Goal: Navigation & Orientation: Understand site structure

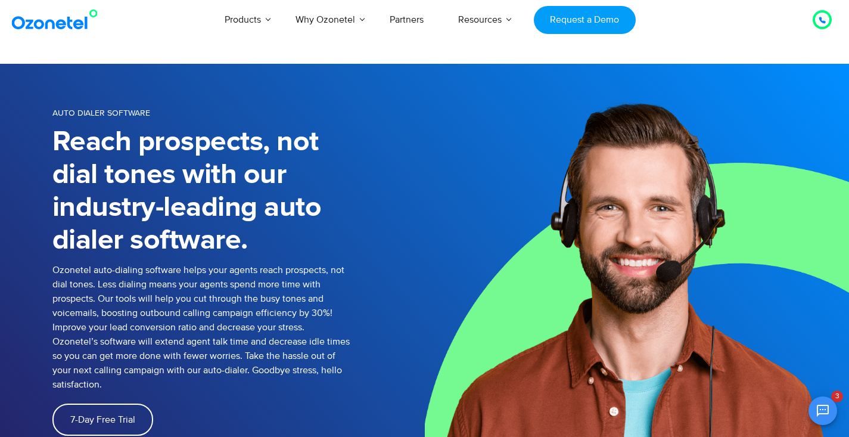
select select "**"
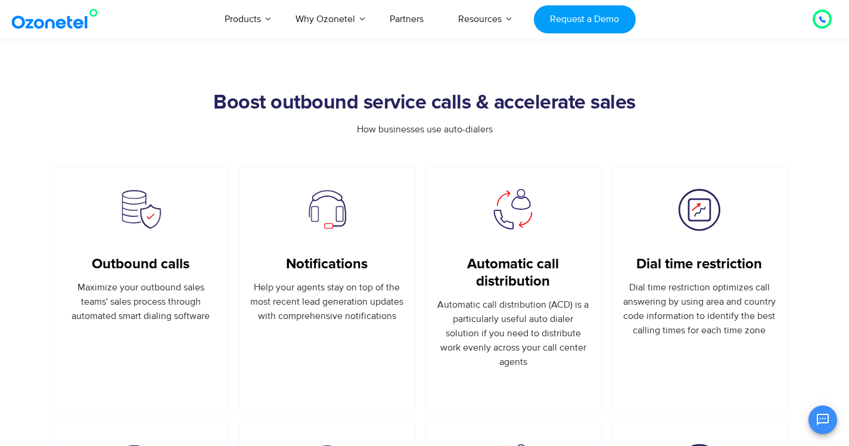
scroll to position [197, 0]
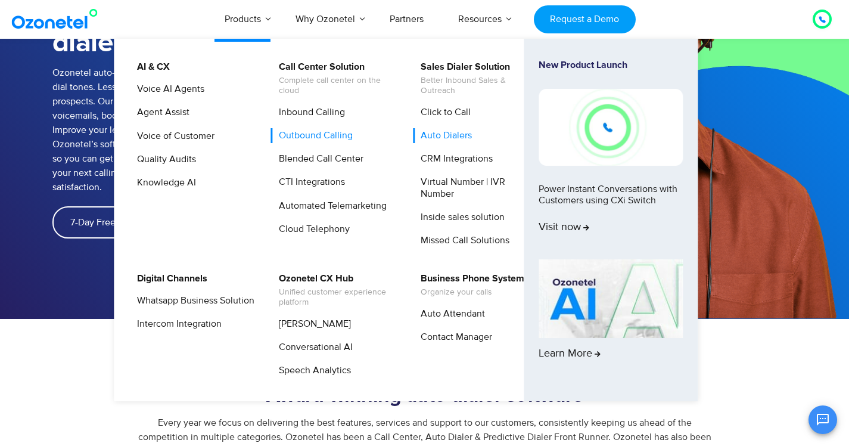
click at [332, 133] on link "Outbound Calling" at bounding box center [312, 135] width 83 height 15
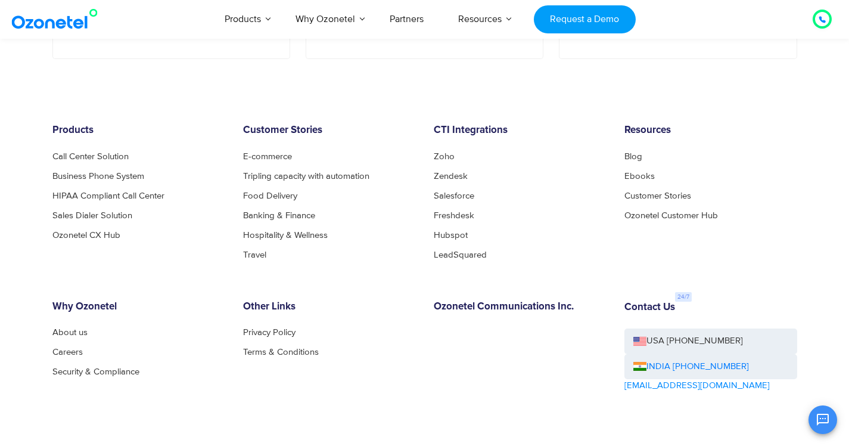
scroll to position [4264, 0]
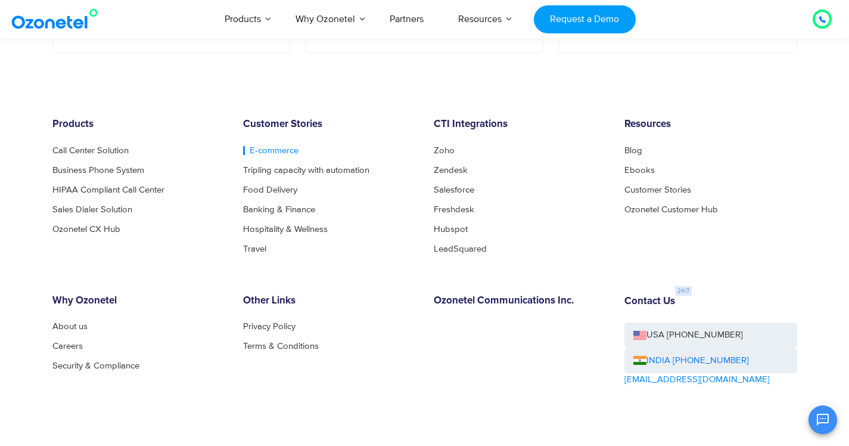
click at [266, 151] on link "E-commerce" at bounding box center [270, 150] width 55 height 9
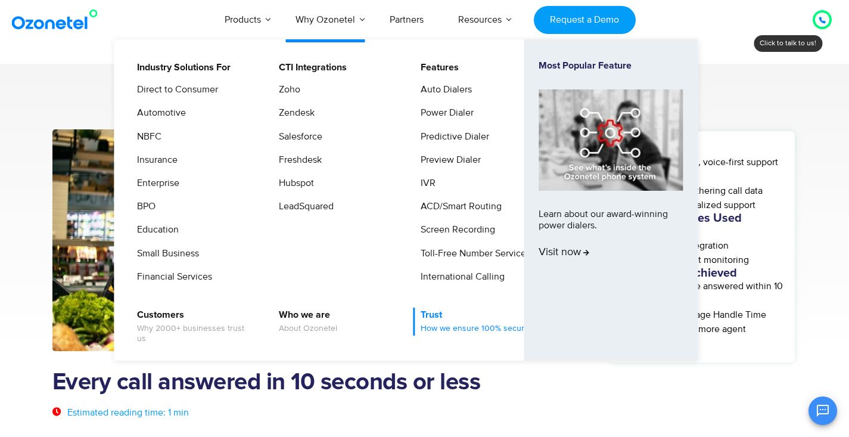
click at [431, 318] on link "Trust How we ensure 100% security" at bounding box center [474, 321] width 122 height 28
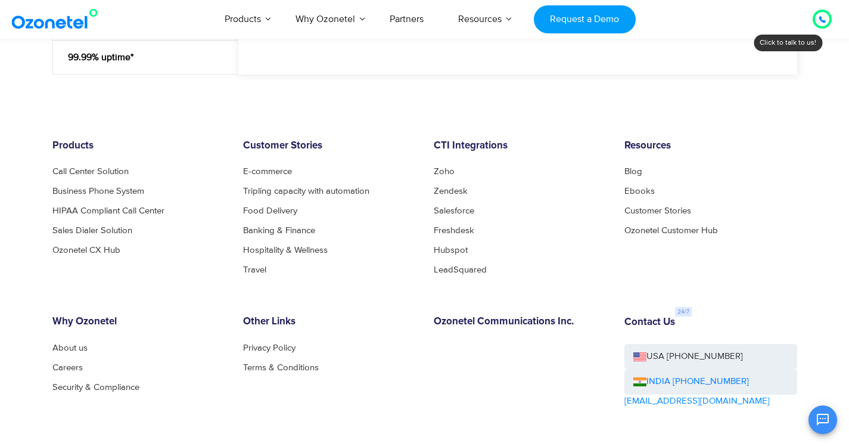
scroll to position [1547, 0]
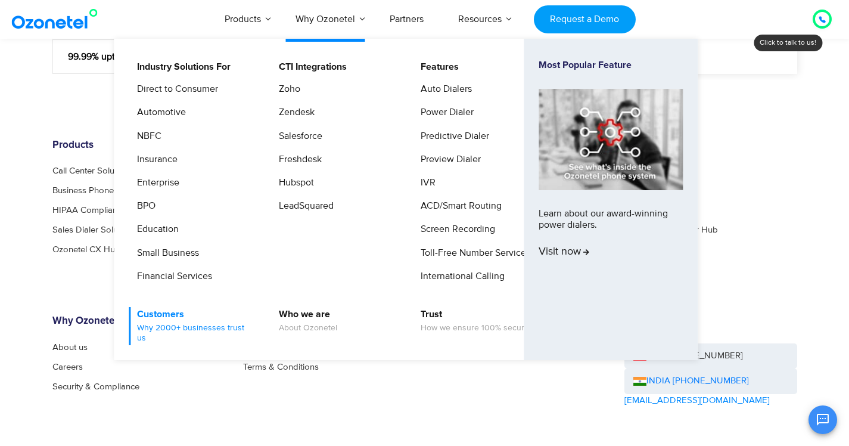
click at [182, 327] on span "Why 2000+ businesses trust us" at bounding box center [195, 333] width 117 height 20
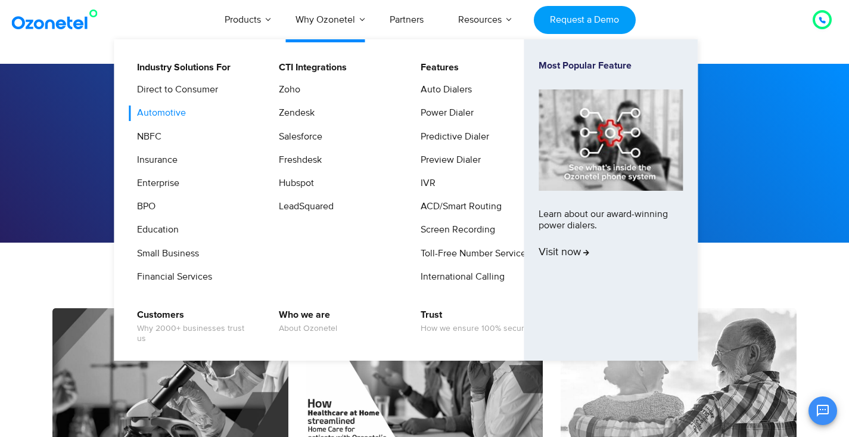
click at [164, 116] on link "Automotive" at bounding box center [158, 112] width 58 height 15
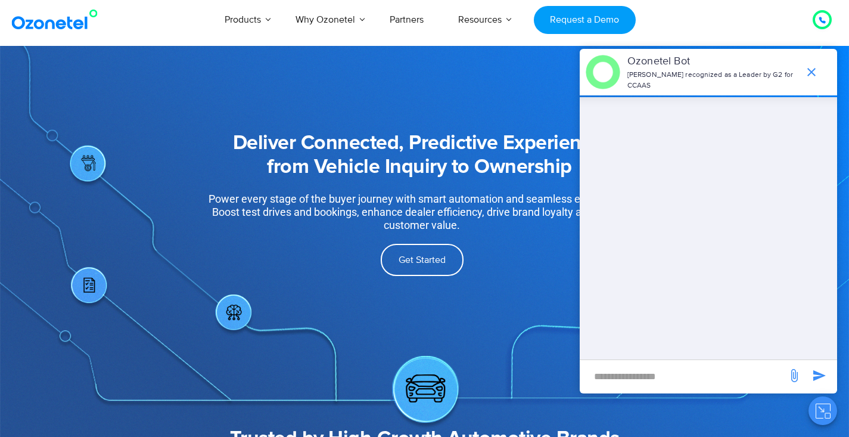
click at [813, 65] on icon "end chat or minimize" at bounding box center [811, 72] width 14 height 14
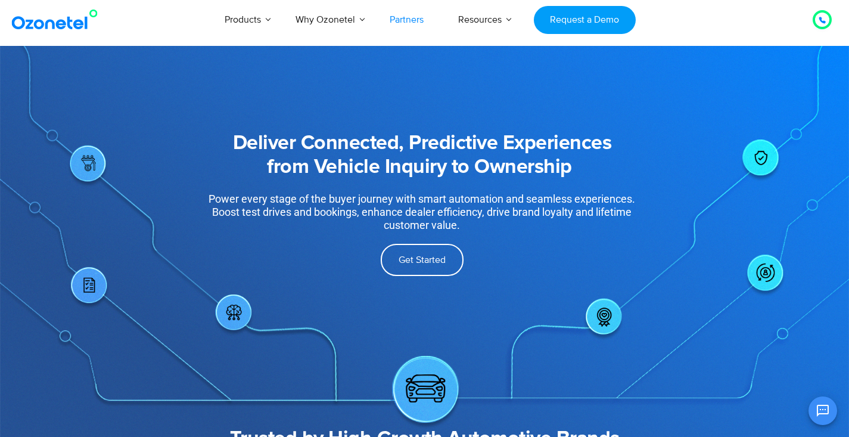
click at [406, 18] on link "Partners" at bounding box center [406, 19] width 69 height 39
